Goal: Transaction & Acquisition: Download file/media

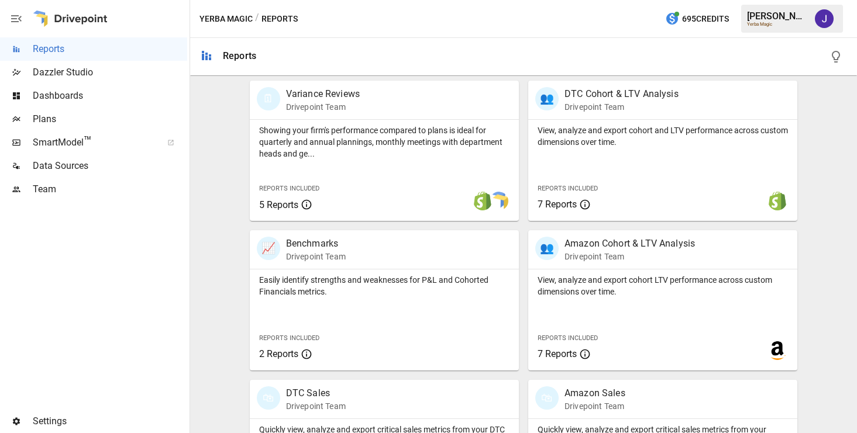
scroll to position [473, 0]
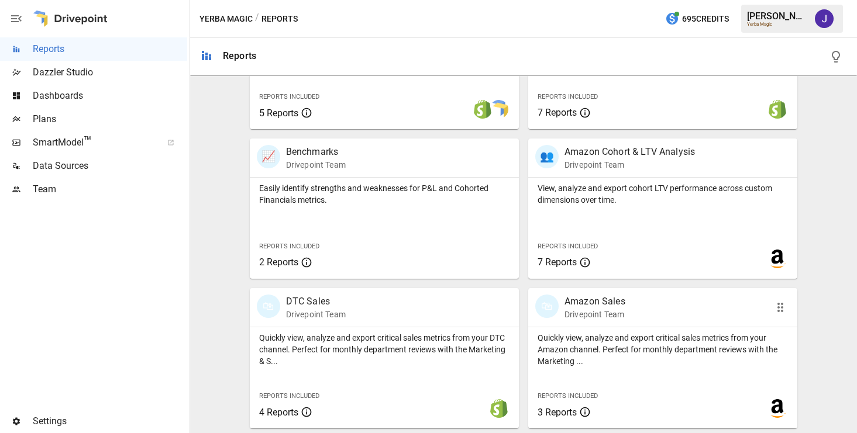
click at [576, 311] on p "Drivepoint Team" at bounding box center [595, 315] width 61 height 12
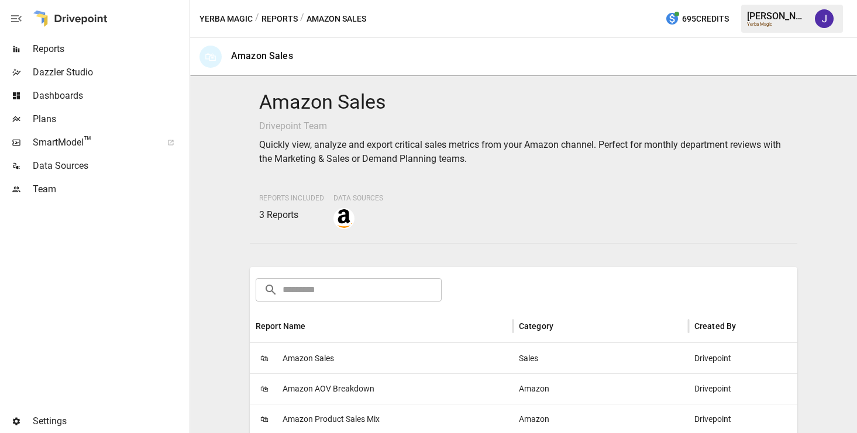
click at [314, 354] on span "Amazon Sales" at bounding box center [308, 359] width 51 height 30
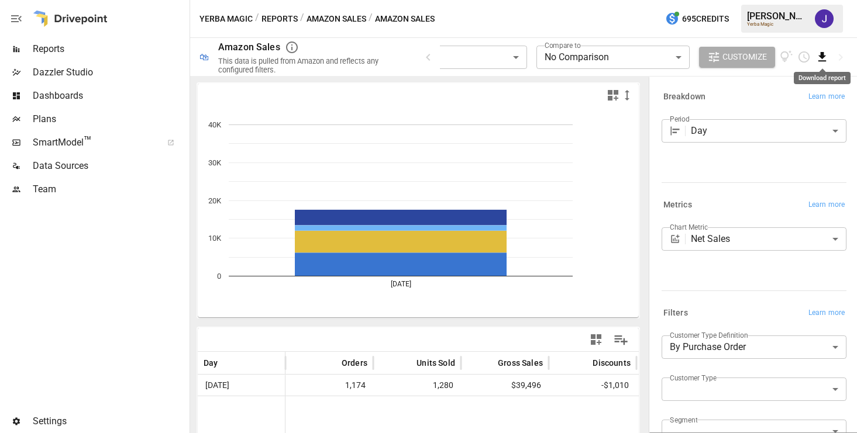
click at [821, 58] on icon "Download report" at bounding box center [822, 56] width 13 height 13
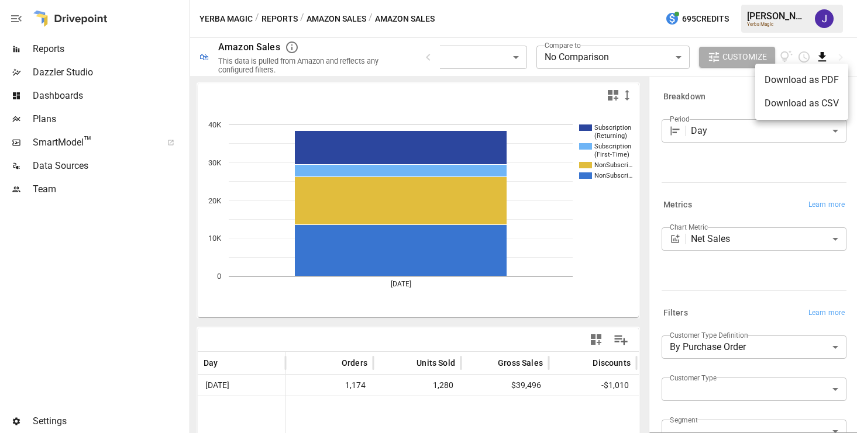
click at [814, 88] on li "Download as PDF" at bounding box center [801, 79] width 93 height 23
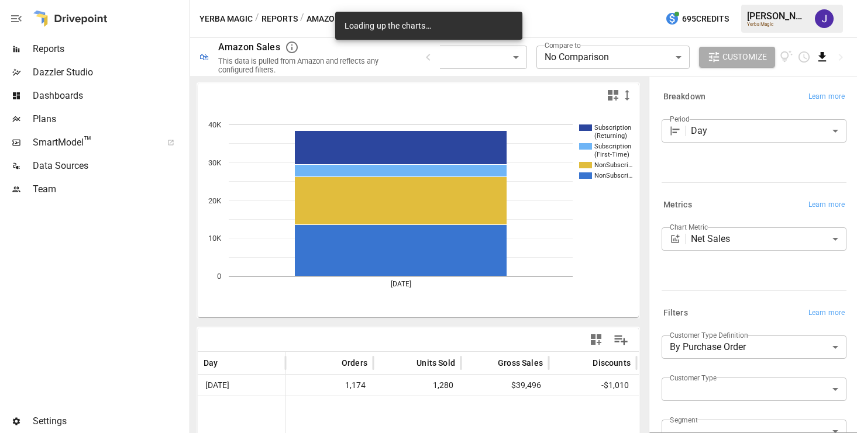
click at [823, 53] on icon "Download report" at bounding box center [822, 56] width 8 height 9
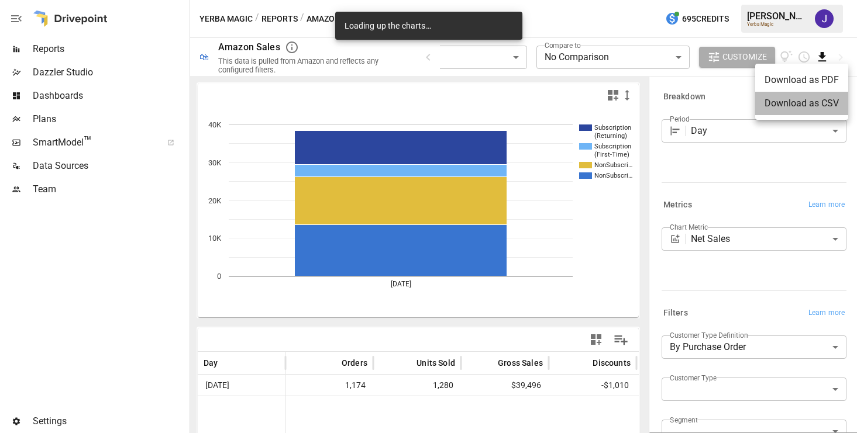
click at [820, 106] on li "Download as CSV" at bounding box center [801, 103] width 93 height 23
